Goal: Find specific page/section: Find specific page/section

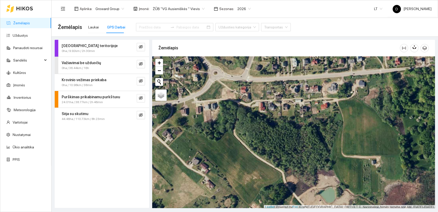
scroll to position [1, 0]
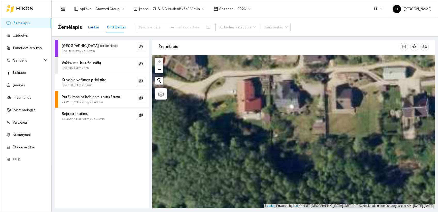
click at [96, 27] on div "Laukai" at bounding box center [93, 27] width 11 height 6
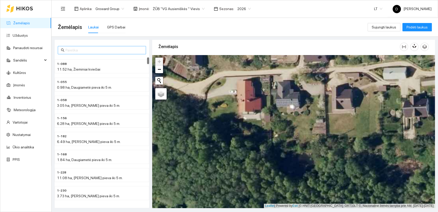
click at [99, 50] on input "text" at bounding box center [104, 50] width 77 height 6
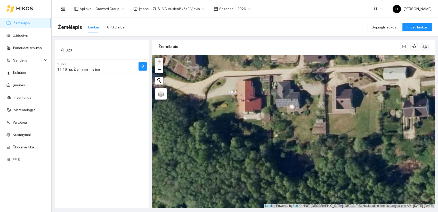
click at [80, 67] on span "11.18 ha, Žieminiai miežiai" at bounding box center [78, 69] width 43 height 4
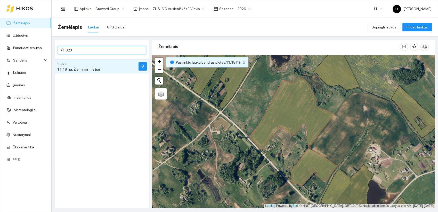
click at [127, 50] on input "023" at bounding box center [104, 50] width 77 height 6
type input "822"
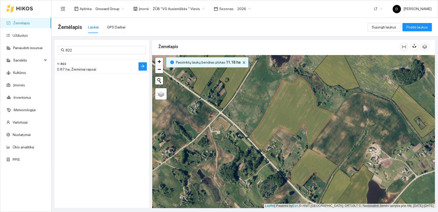
click at [91, 66] on div "0.87 ha, Žieminiai rapsai" at bounding box center [91, 69] width 69 height 6
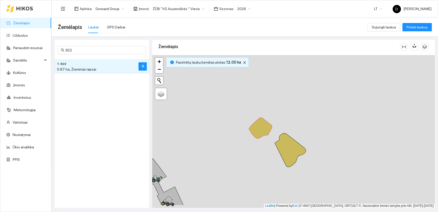
drag, startPoint x: 305, startPoint y: 162, endPoint x: 233, endPoint y: 144, distance: 74.3
click at [233, 144] on div at bounding box center [293, 131] width 283 height 153
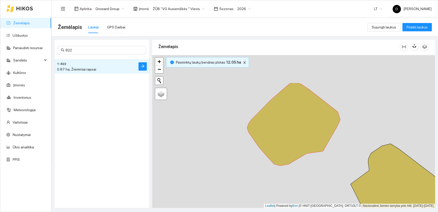
drag, startPoint x: 265, startPoint y: 132, endPoint x: 246, endPoint y: 178, distance: 49.3
click at [246, 178] on div at bounding box center [293, 131] width 283 height 153
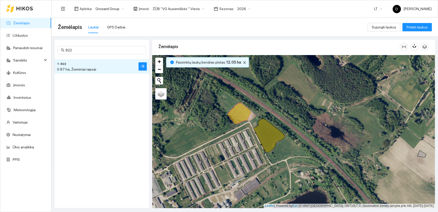
click at [98, 133] on div "1-822 0.87 ha, Žieminiai rapsai" at bounding box center [102, 129] width 94 height 144
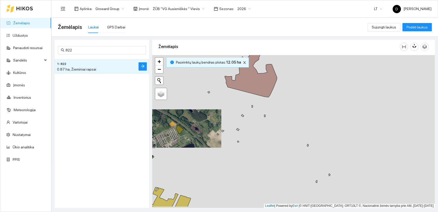
drag, startPoint x: 270, startPoint y: 188, endPoint x: 181, endPoint y: 170, distance: 91.5
click at [181, 170] on div at bounding box center [293, 131] width 283 height 153
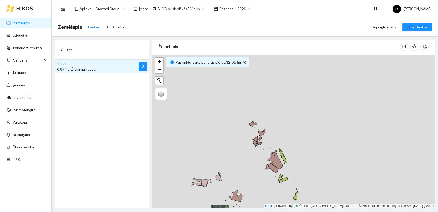
drag, startPoint x: 287, startPoint y: 91, endPoint x: 255, endPoint y: 165, distance: 80.7
click at [255, 165] on div at bounding box center [293, 131] width 283 height 153
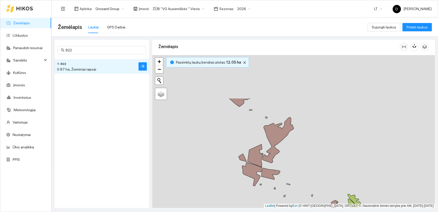
drag, startPoint x: 231, startPoint y: 143, endPoint x: 200, endPoint y: 202, distance: 66.4
click at [200, 202] on div at bounding box center [293, 131] width 283 height 153
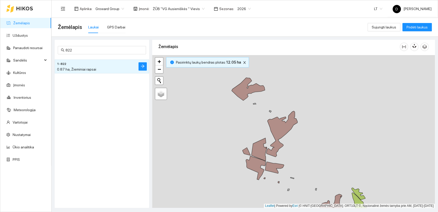
drag, startPoint x: 205, startPoint y: 166, endPoint x: 209, endPoint y: 160, distance: 7.3
click at [209, 160] on div at bounding box center [293, 131] width 283 height 153
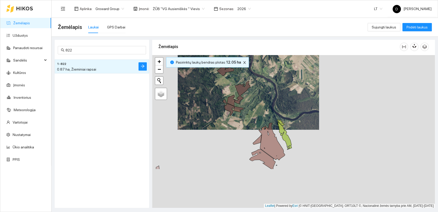
drag, startPoint x: 224, startPoint y: 166, endPoint x: 215, endPoint y: 112, distance: 54.9
click at [215, 112] on div at bounding box center [293, 131] width 283 height 153
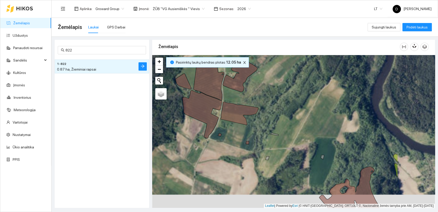
drag, startPoint x: 248, startPoint y: 126, endPoint x: 213, endPoint y: 151, distance: 43.2
click at [188, 150] on div at bounding box center [293, 131] width 283 height 153
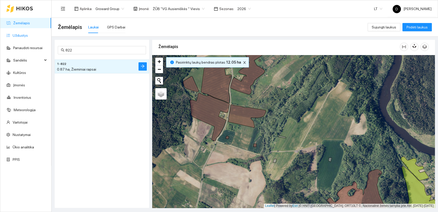
click at [21, 34] on link "Užduotys" at bounding box center [20, 35] width 15 height 4
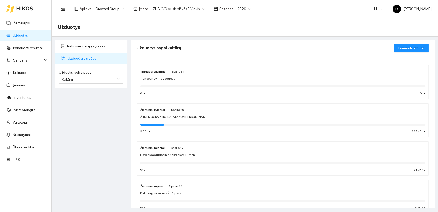
click at [153, 110] on strong "Žieminiai kviečiai" at bounding box center [152, 110] width 25 height 4
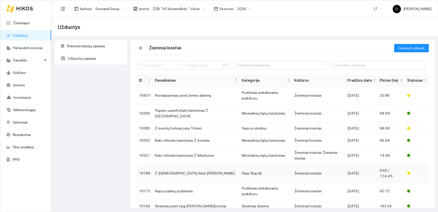
click at [177, 164] on td "Ž. [DEMOGRAPHIC_DATA] Artist [PERSON_NAME]" at bounding box center [196, 173] width 87 height 18
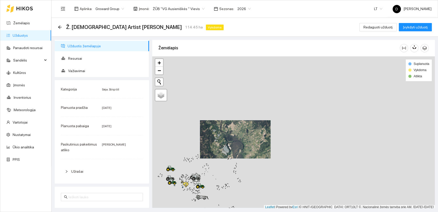
scroll to position [1, 0]
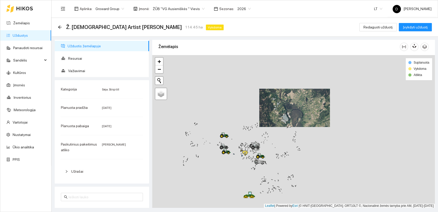
drag, startPoint x: 203, startPoint y: 175, endPoint x: 289, endPoint y: 127, distance: 98.6
click at [289, 126] on div at bounding box center [293, 131] width 283 height 153
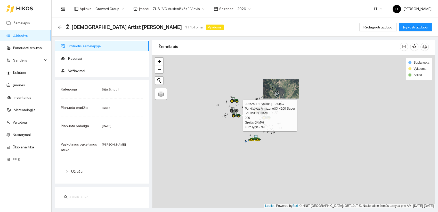
drag, startPoint x: 247, startPoint y: 145, endPoint x: 228, endPoint y: 120, distance: 31.7
click at [230, 117] on div at bounding box center [293, 131] width 283 height 153
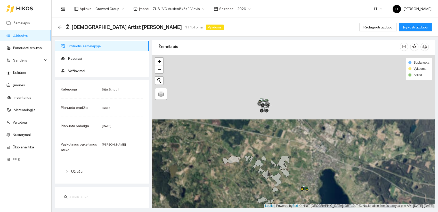
drag, startPoint x: 311, startPoint y: 83, endPoint x: 198, endPoint y: 218, distance: 175.5
click at [198, 211] on html "Žemėlapis Užduotys Panaudoti resursai Sandėlis Kultūros Įmonės Inventorius Mete…" at bounding box center [219, 106] width 438 height 212
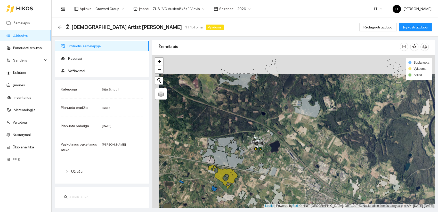
drag, startPoint x: 196, startPoint y: 158, endPoint x: 202, endPoint y: 178, distance: 20.6
click at [203, 178] on div at bounding box center [293, 131] width 283 height 153
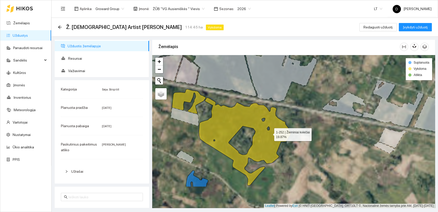
drag, startPoint x: 248, startPoint y: 170, endPoint x: 271, endPoint y: 132, distance: 44.1
click at [270, 132] on icon at bounding box center [231, 137] width 119 height 96
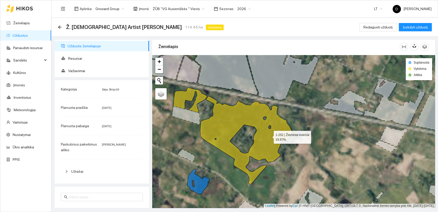
click at [269, 136] on icon at bounding box center [232, 135] width 119 height 96
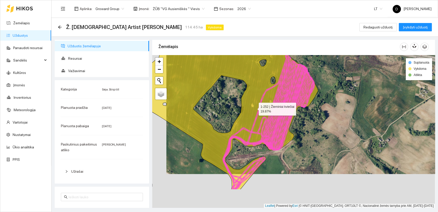
drag, startPoint x: 247, startPoint y: 124, endPoint x: 254, endPoint y: 108, distance: 17.2
click at [254, 108] on icon at bounding box center [228, 101] width 180 height 176
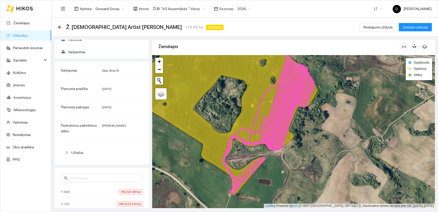
scroll to position [29, 0]
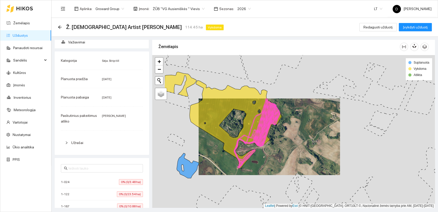
drag, startPoint x: 189, startPoint y: 92, endPoint x: 230, endPoint y: 106, distance: 43.5
click at [230, 106] on icon at bounding box center [223, 120] width 117 height 96
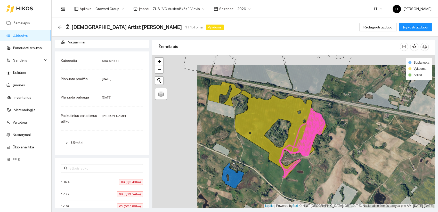
drag, startPoint x: 215, startPoint y: 148, endPoint x: 260, endPoint y: 157, distance: 46.1
click at [260, 157] on div at bounding box center [293, 131] width 283 height 153
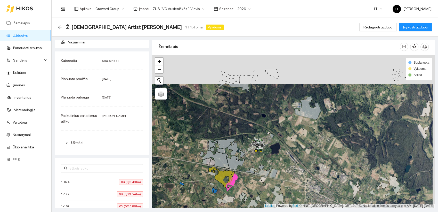
drag, startPoint x: 249, startPoint y: 133, endPoint x: 247, endPoint y: 162, distance: 29.0
click at [247, 162] on div at bounding box center [293, 131] width 283 height 153
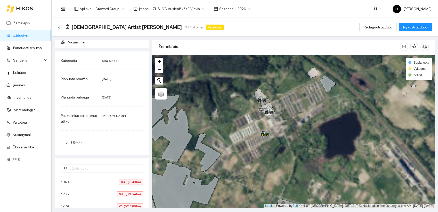
drag, startPoint x: 249, startPoint y: 140, endPoint x: 215, endPoint y: 166, distance: 42.9
click at [215, 166] on div at bounding box center [293, 131] width 283 height 153
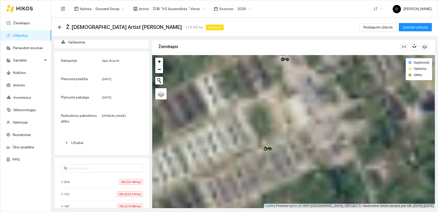
drag, startPoint x: 254, startPoint y: 126, endPoint x: 202, endPoint y: 180, distance: 75.4
click at [202, 180] on div at bounding box center [293, 131] width 283 height 153
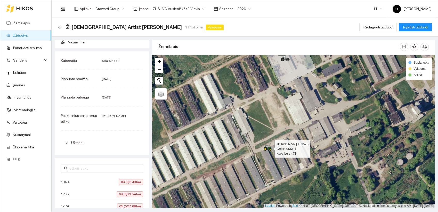
click at [269, 147] on icon at bounding box center [268, 147] width 9 height 4
click at [265, 148] on icon at bounding box center [265, 149] width 2 height 2
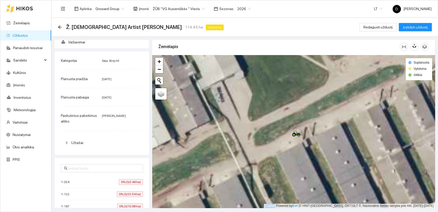
click at [265, 148] on div at bounding box center [293, 131] width 283 height 153
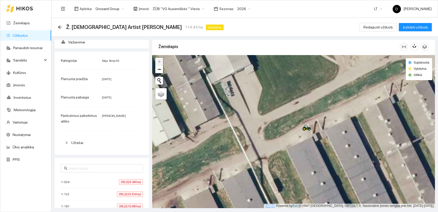
drag, startPoint x: 265, startPoint y: 148, endPoint x: 346, endPoint y: 100, distance: 94.0
click at [346, 100] on div at bounding box center [293, 131] width 283 height 153
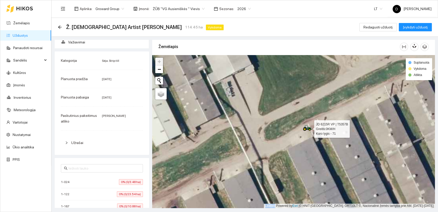
click at [308, 128] on icon at bounding box center [307, 127] width 9 height 4
